Goal: Information Seeking & Learning: Learn about a topic

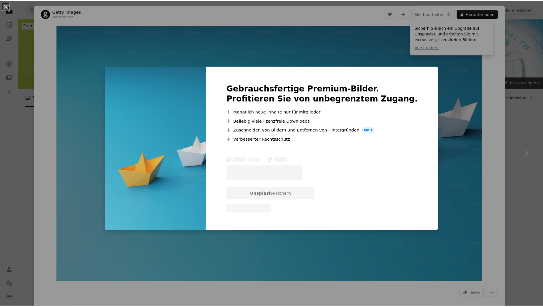
scroll to position [114, 0]
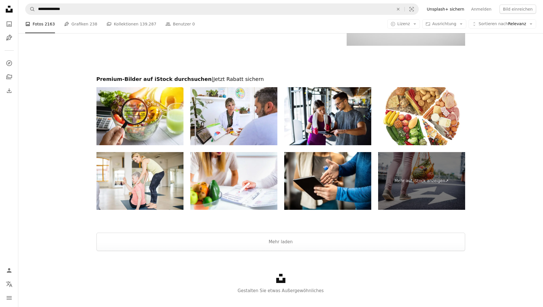
scroll to position [962, 0]
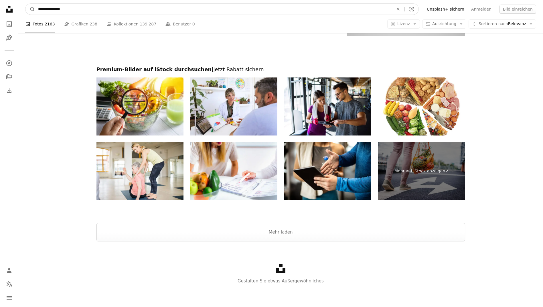
drag, startPoint x: 103, startPoint y: 14, endPoint x: -1, endPoint y: 15, distance: 104.5
type input "**********"
click button "A magnifying glass" at bounding box center [30, 9] width 10 height 11
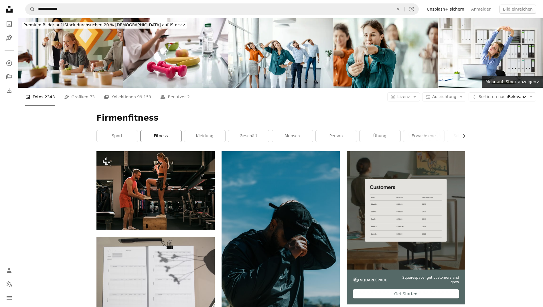
click at [153, 137] on link "Fitness" at bounding box center [161, 136] width 41 height 11
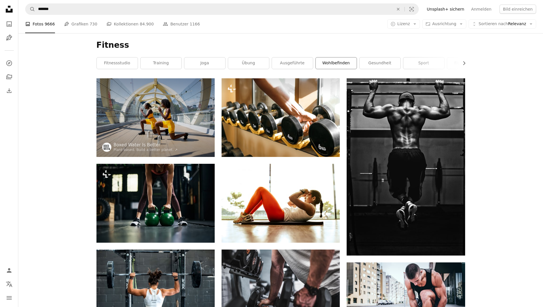
click at [345, 61] on link "Wohlbefinden" at bounding box center [336, 63] width 41 height 11
